Goal: Task Accomplishment & Management: Use online tool/utility

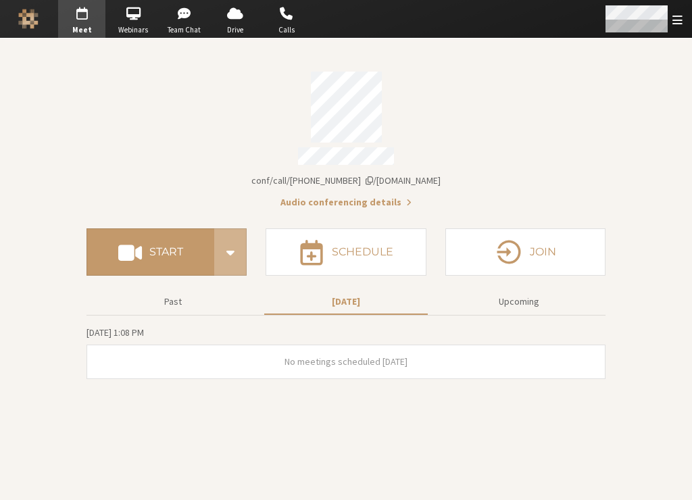
click at [680, 16] on span "Open menu" at bounding box center [678, 20] width 10 height 13
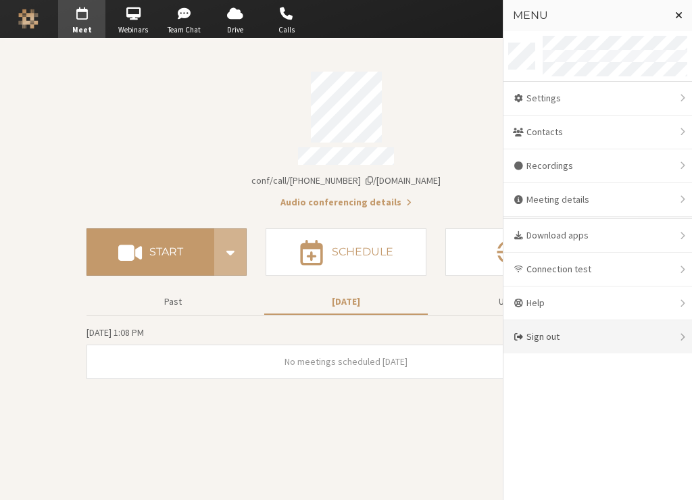
click at [571, 334] on div "Sign out" at bounding box center [598, 336] width 189 height 33
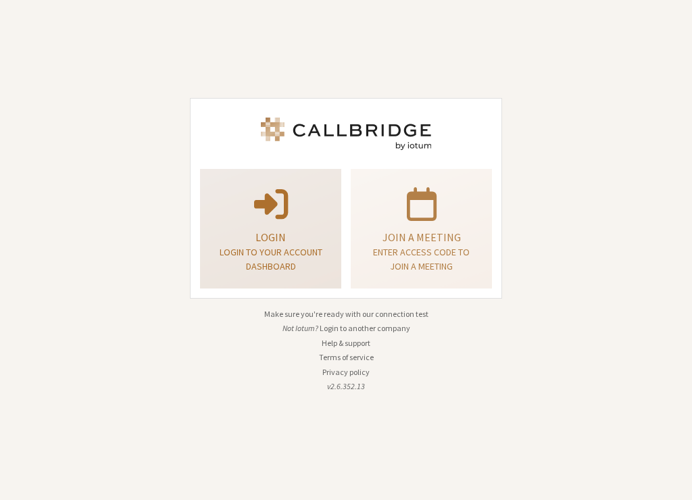
click at [329, 243] on div "Login Login to your account dashboard" at bounding box center [271, 228] width 126 height 109
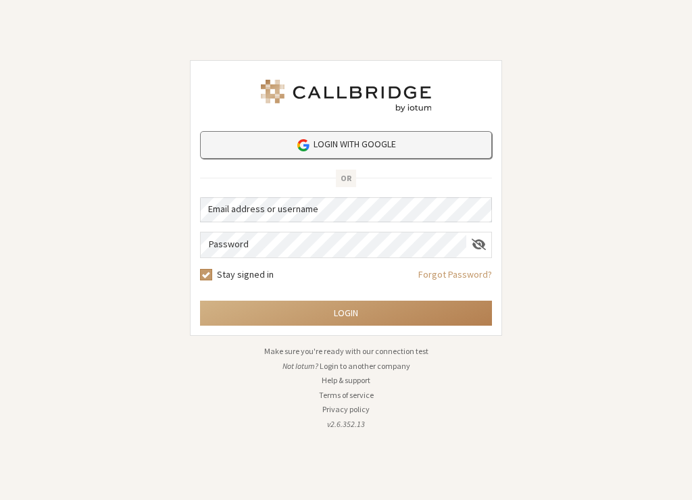
click at [388, 145] on link "Login with Google" at bounding box center [346, 145] width 292 height 28
